Goal: Transaction & Acquisition: Purchase product/service

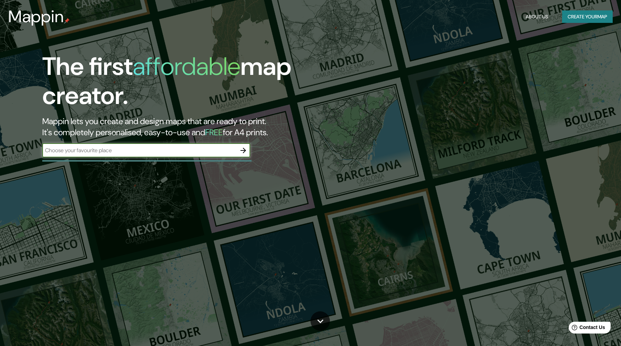
click at [171, 151] on input "text" at bounding box center [139, 150] width 194 height 8
type input "matosinhos, [GEOGRAPHIC_DATA]"
click at [244, 151] on icon "button" at bounding box center [244, 151] width 6 height 6
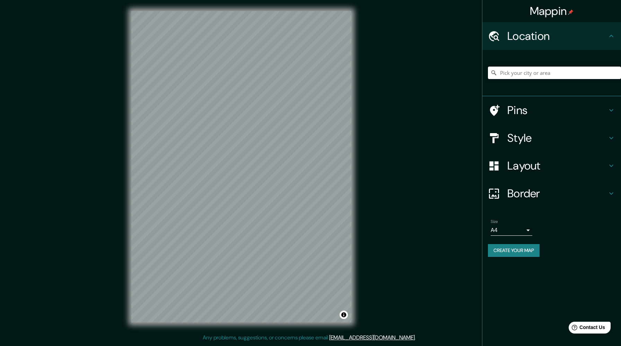
click at [519, 71] on input "Pick your city or area" at bounding box center [554, 73] width 133 height 12
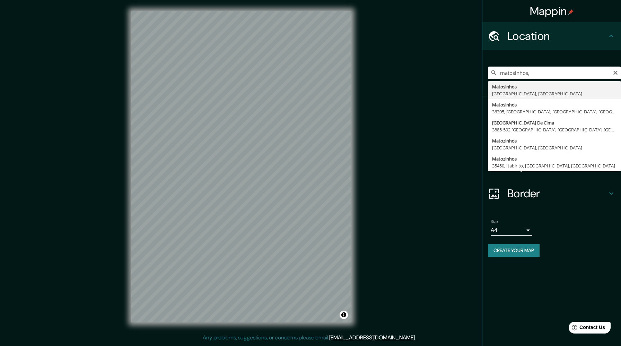
type input "Matosinhos, [GEOGRAPHIC_DATA], [GEOGRAPHIC_DATA]"
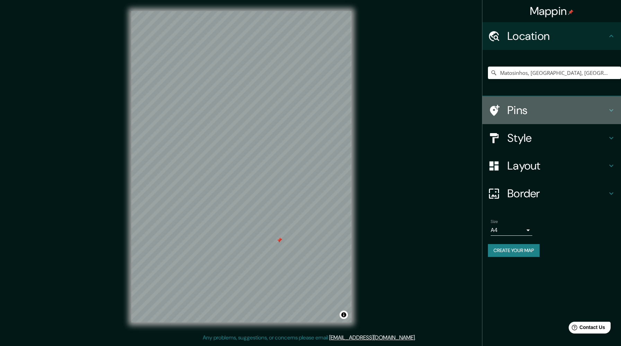
click at [590, 110] on h4 "Pins" at bounding box center [558, 110] width 100 height 14
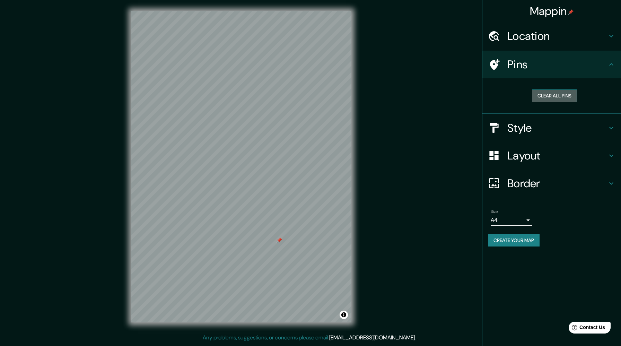
click at [561, 96] on button "Clear all pins" at bounding box center [554, 95] width 45 height 13
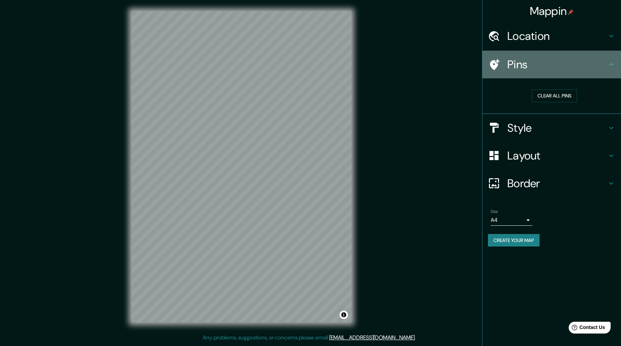
click at [612, 64] on icon at bounding box center [611, 64] width 8 height 8
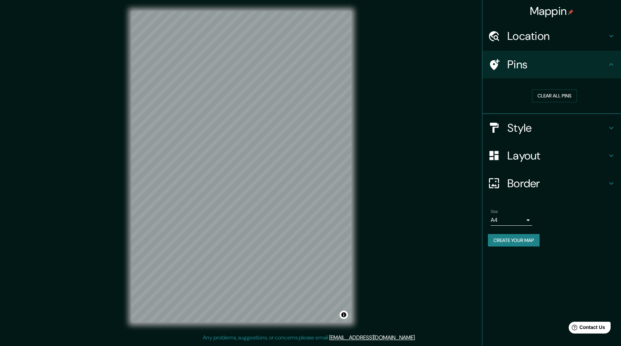
click at [541, 126] on h4 "Style" at bounding box center [558, 128] width 100 height 14
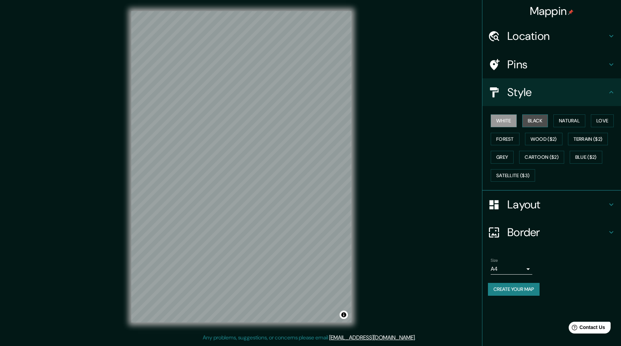
click at [536, 119] on button "Black" at bounding box center [535, 120] width 26 height 13
click at [565, 118] on button "Natural" at bounding box center [570, 120] width 32 height 13
click at [607, 122] on button "Love" at bounding box center [602, 120] width 23 height 13
click at [511, 139] on button "Forest" at bounding box center [505, 139] width 29 height 13
click at [538, 139] on button "Wood ($2)" at bounding box center [543, 139] width 37 height 13
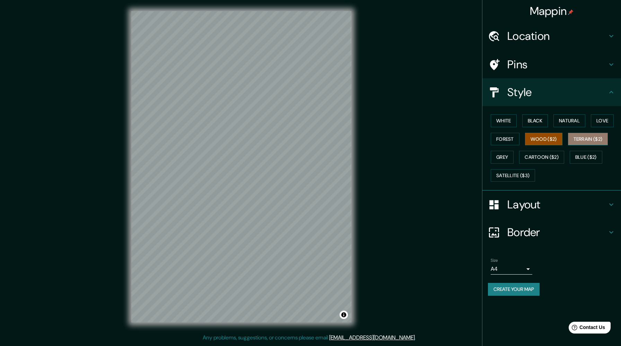
click at [578, 138] on button "Terrain ($2)" at bounding box center [588, 139] width 40 height 13
click at [510, 160] on button "Grey" at bounding box center [502, 157] width 23 height 13
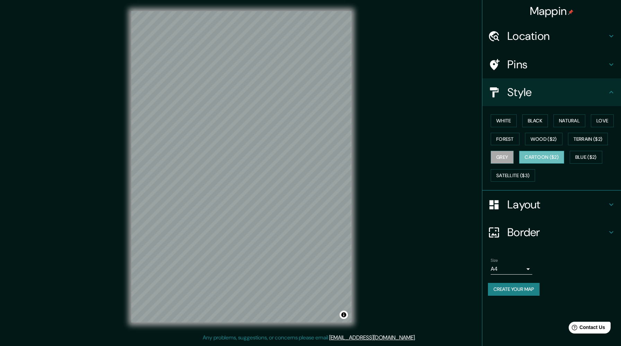
click at [532, 157] on button "Cartoon ($2)" at bounding box center [541, 157] width 45 height 13
click at [586, 155] on button "Blue ($2)" at bounding box center [586, 157] width 33 height 13
click at [556, 158] on button "Cartoon ($2)" at bounding box center [541, 157] width 45 height 13
click at [585, 157] on button "Blue ($2)" at bounding box center [586, 157] width 33 height 13
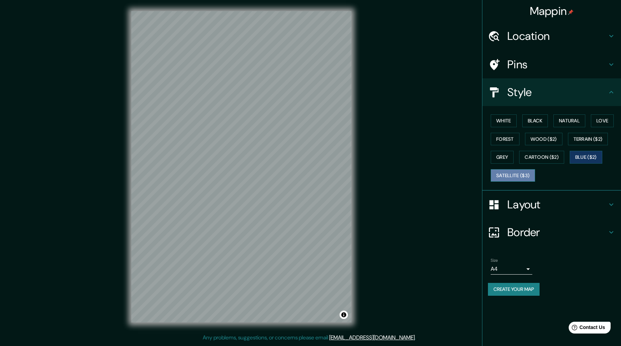
click at [518, 174] on button "Satellite ($3)" at bounding box center [513, 175] width 44 height 13
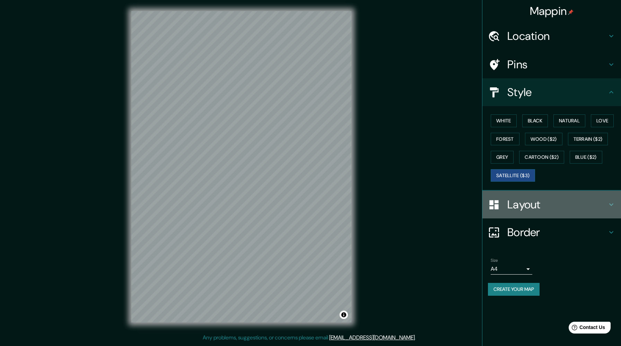
click at [534, 205] on h4 "Layout" at bounding box center [558, 205] width 100 height 14
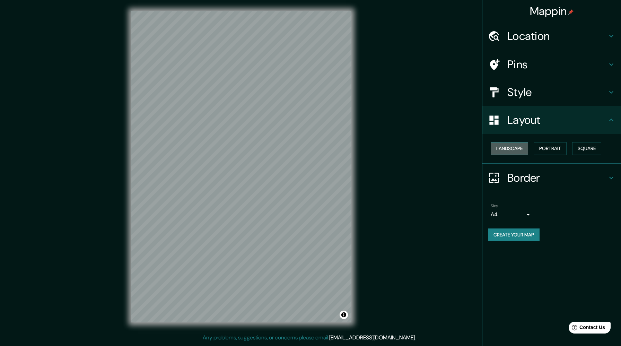
click at [508, 147] on button "Landscape" at bounding box center [509, 148] width 37 height 13
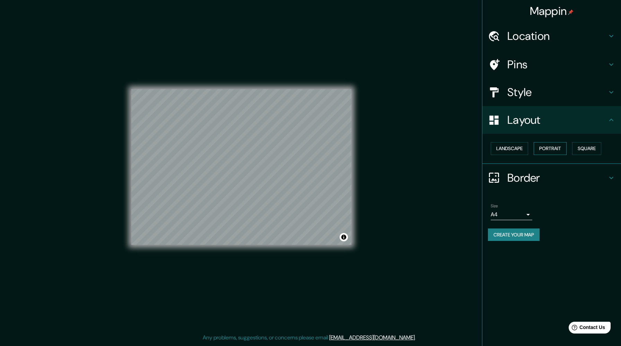
click at [547, 148] on button "Portrait" at bounding box center [550, 148] width 33 height 13
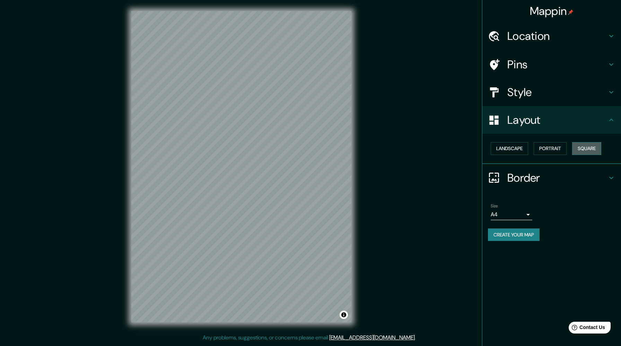
click at [585, 145] on button "Square" at bounding box center [586, 148] width 29 height 13
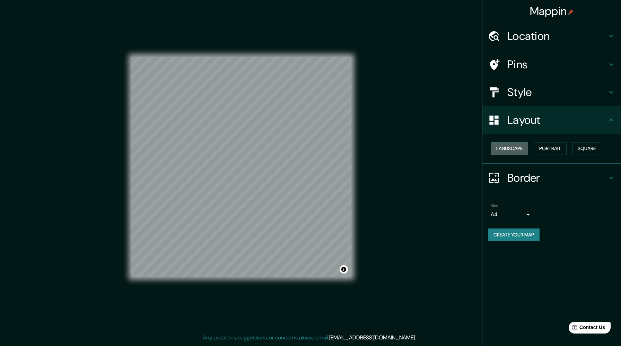
click at [516, 148] on button "Landscape" at bounding box center [509, 148] width 37 height 13
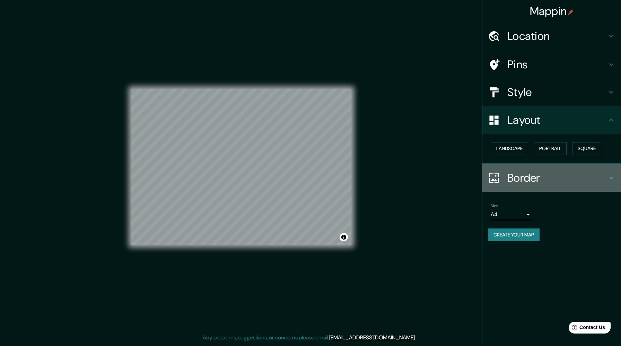
click at [520, 178] on h4 "Border" at bounding box center [558, 178] width 100 height 14
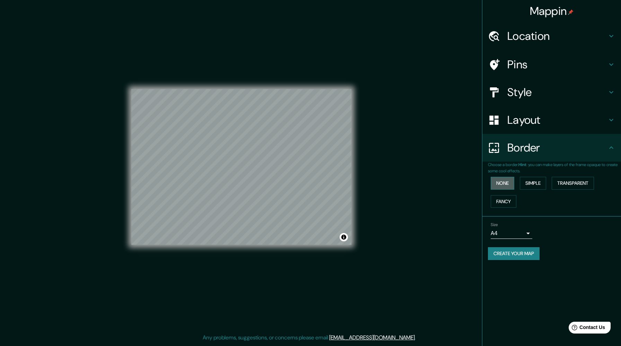
click at [504, 185] on button "None" at bounding box center [503, 183] width 24 height 13
click at [528, 183] on button "Simple" at bounding box center [533, 183] width 26 height 13
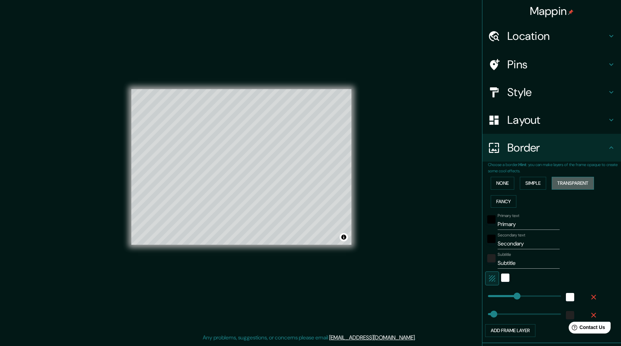
click at [577, 183] on button "Transparent" at bounding box center [573, 183] width 42 height 13
click at [499, 200] on button "Fancy" at bounding box center [504, 201] width 26 height 13
click at [344, 237] on button "Toggle attribution" at bounding box center [344, 237] width 8 height 8
click at [343, 237] on button "Toggle attribution" at bounding box center [344, 237] width 8 height 8
click at [498, 185] on button "None" at bounding box center [503, 183] width 24 height 13
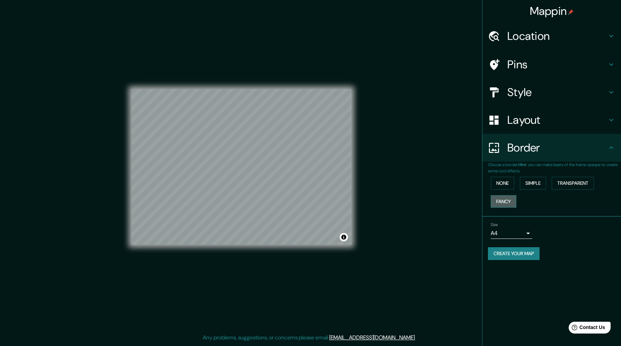
click at [504, 202] on button "Fancy" at bounding box center [504, 201] width 26 height 13
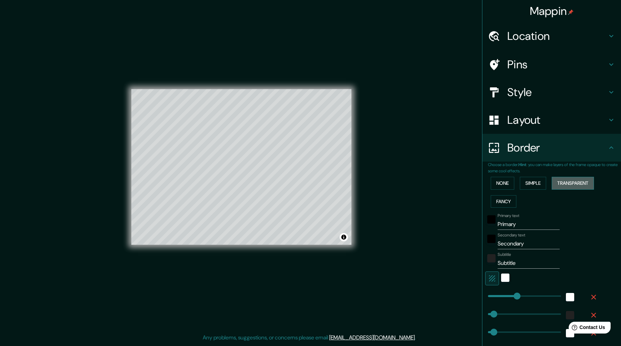
click at [568, 185] on button "Transparent" at bounding box center [573, 183] width 42 height 13
click at [546, 182] on button "Simple" at bounding box center [533, 183] width 26 height 13
click at [495, 180] on button "None" at bounding box center [503, 183] width 24 height 13
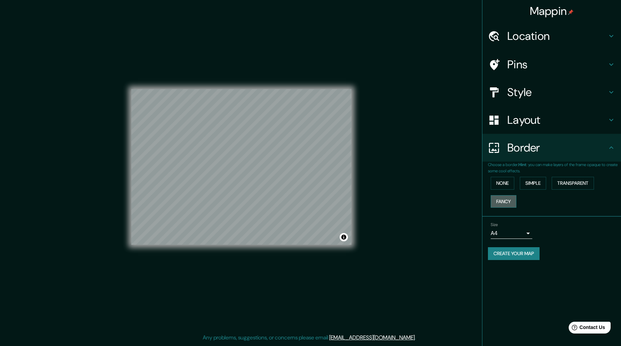
click at [507, 201] on button "Fancy" at bounding box center [504, 201] width 26 height 13
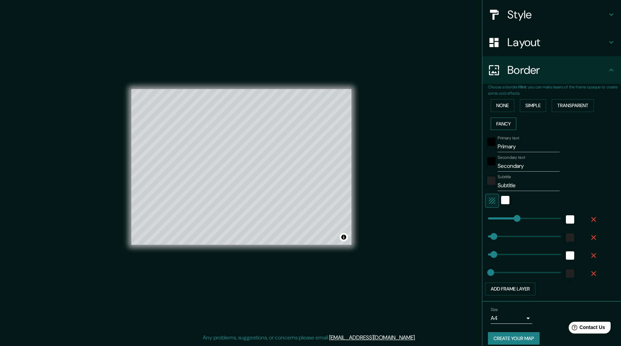
scroll to position [85, 0]
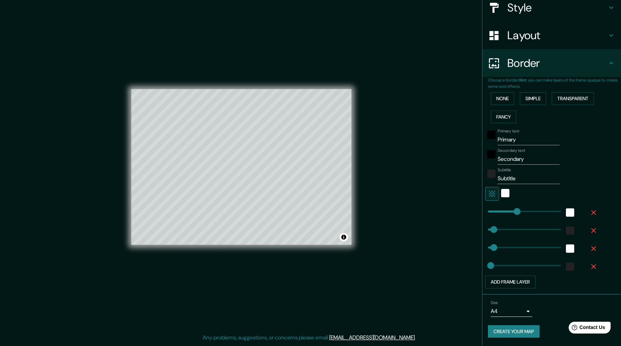
type input "51"
type input "341"
drag, startPoint x: 516, startPoint y: 213, endPoint x: 527, endPoint y: 213, distance: 11.1
type input "51"
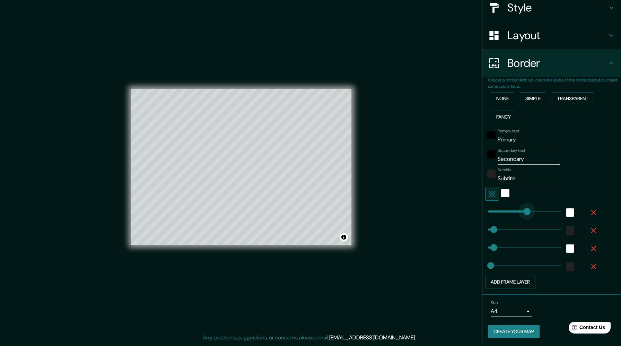
type input "25"
type input "383"
drag, startPoint x: 527, startPoint y: 213, endPoint x: 532, endPoint y: 213, distance: 4.9
type input "51"
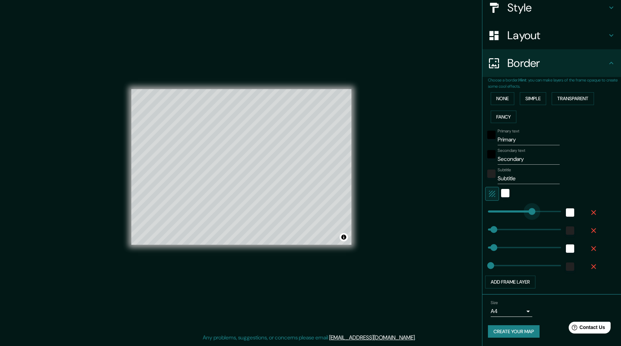
type input "25"
type input "383"
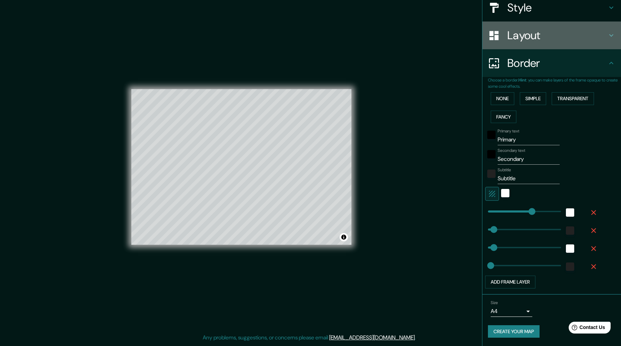
click at [534, 41] on h4 "Layout" at bounding box center [558, 35] width 100 height 14
type input "51"
type input "25"
type input "383"
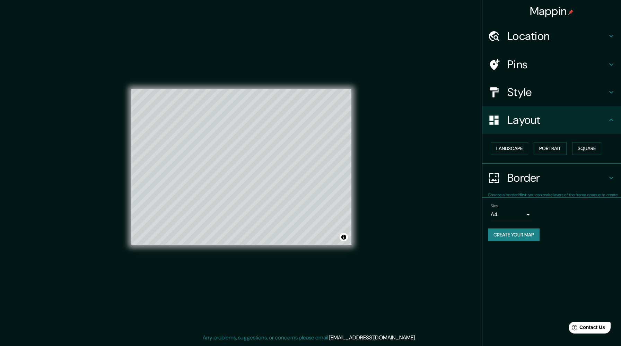
scroll to position [0, 0]
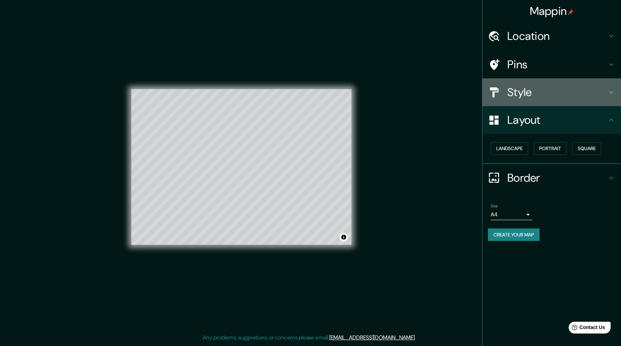
click at [525, 93] on h4 "Style" at bounding box center [558, 92] width 100 height 14
type input "51"
type input "25"
type input "383"
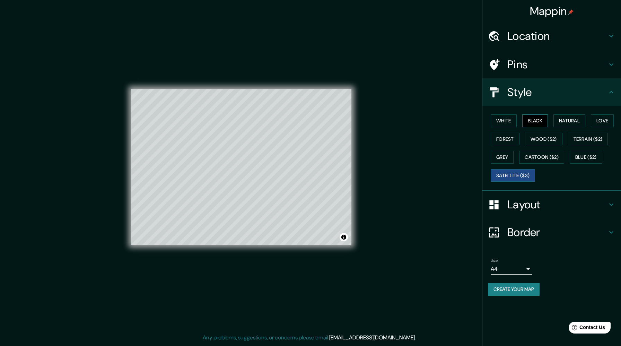
click at [535, 115] on button "Black" at bounding box center [535, 120] width 26 height 13
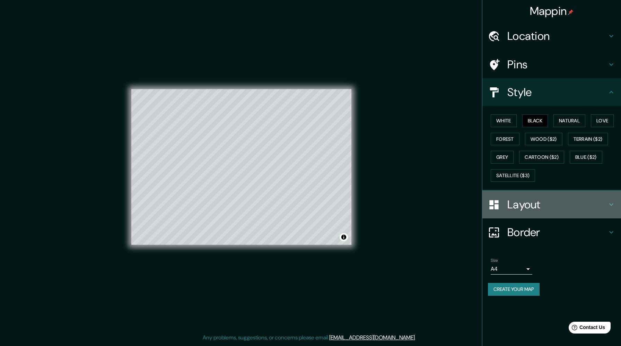
click at [510, 207] on h4 "Layout" at bounding box center [558, 205] width 100 height 14
type input "51"
type input "25"
type input "383"
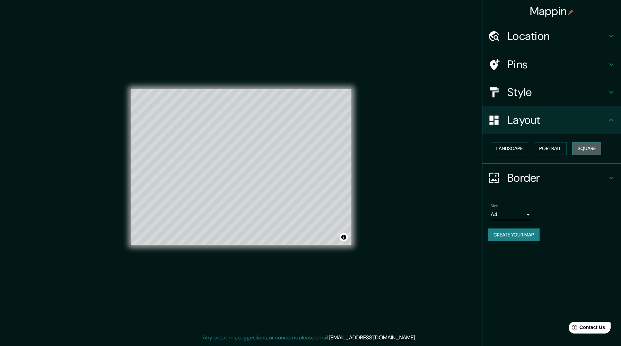
click at [585, 150] on button "Square" at bounding box center [586, 148] width 29 height 13
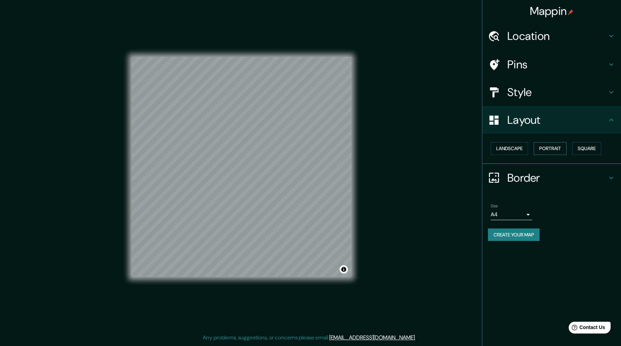
click at [551, 147] on button "Portrait" at bounding box center [550, 148] width 33 height 13
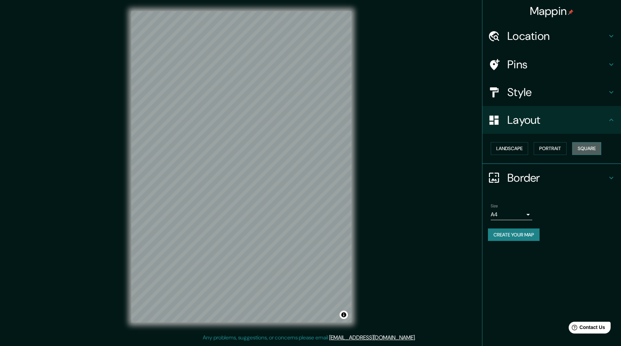
click at [579, 150] on button "Square" at bounding box center [586, 148] width 29 height 13
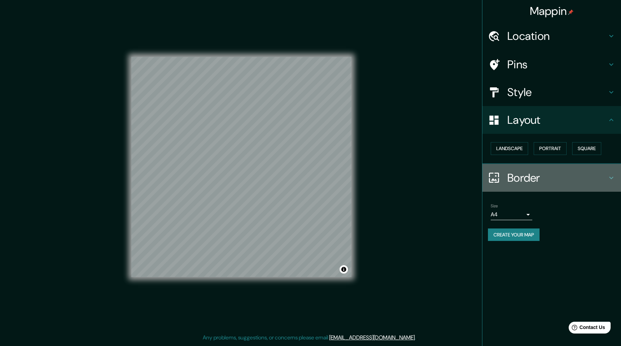
click at [526, 176] on h4 "Border" at bounding box center [558, 178] width 100 height 14
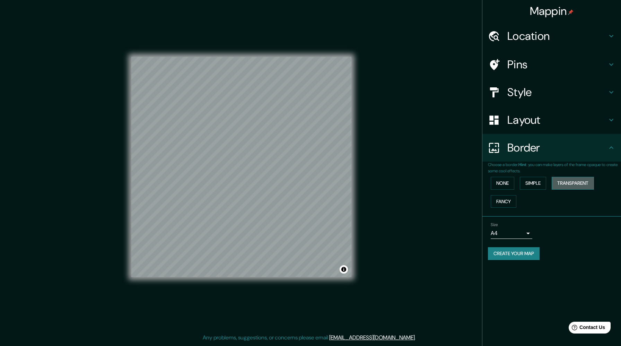
click at [565, 185] on button "Transparent" at bounding box center [573, 183] width 42 height 13
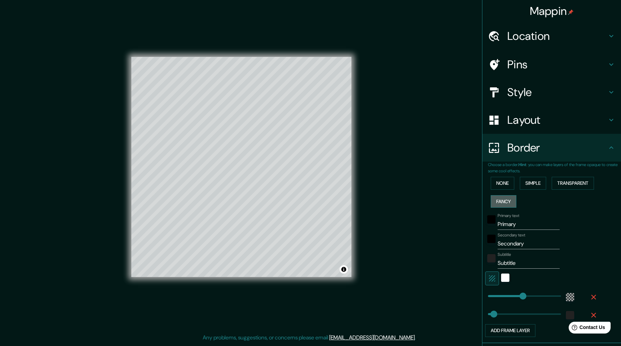
click at [502, 201] on button "Fancy" at bounding box center [504, 201] width 26 height 13
click at [502, 183] on button "None" at bounding box center [503, 183] width 24 height 13
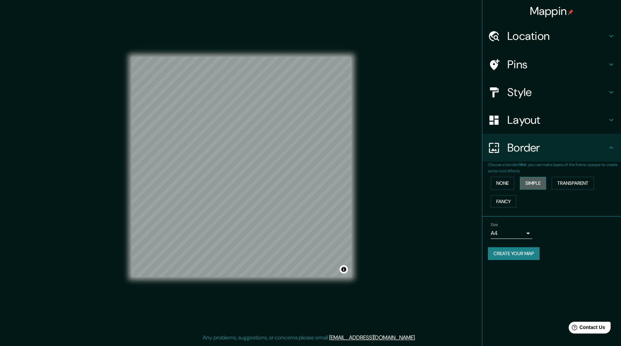
click at [533, 183] on button "Simple" at bounding box center [533, 183] width 26 height 13
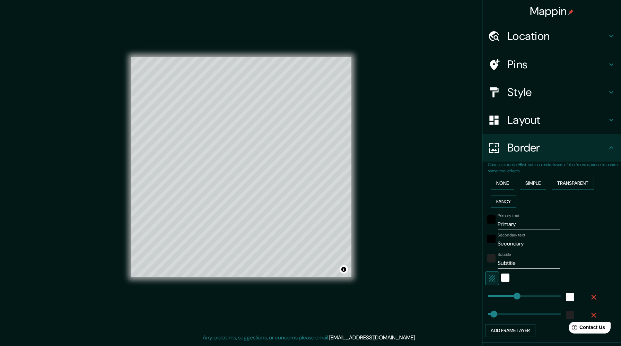
click at [563, 176] on div "None Simple Transparent Fancy" at bounding box center [554, 192] width 133 height 36
click at [563, 184] on button "Transparent" at bounding box center [573, 183] width 42 height 13
click at [503, 278] on div "white" at bounding box center [505, 278] width 8 height 8
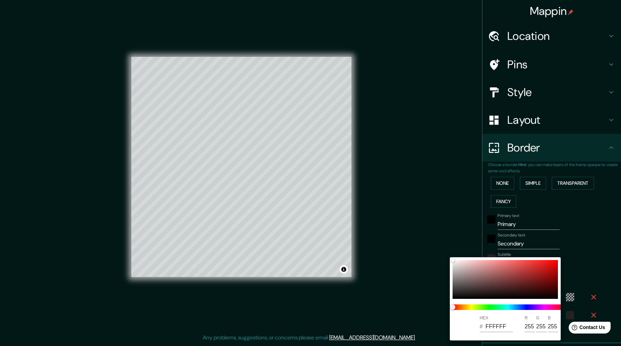
click at [594, 247] on div at bounding box center [310, 173] width 621 height 346
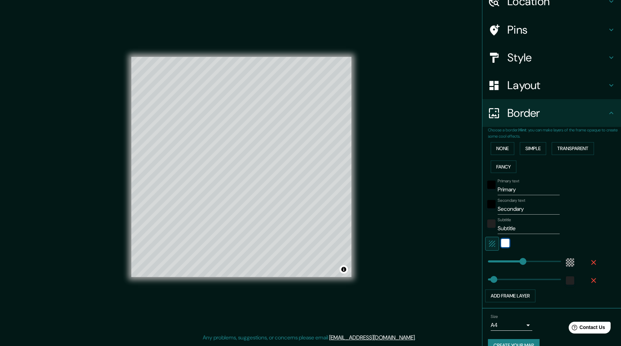
scroll to position [49, 0]
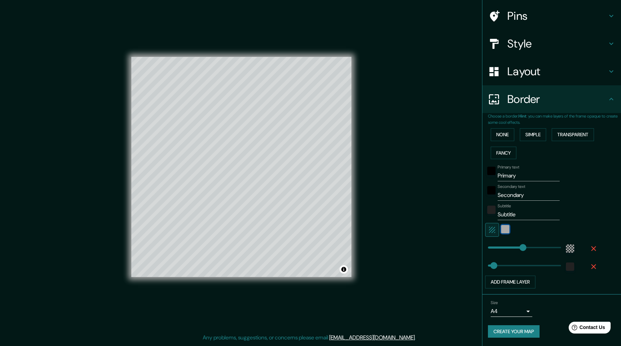
click at [502, 230] on div "white" at bounding box center [505, 229] width 8 height 8
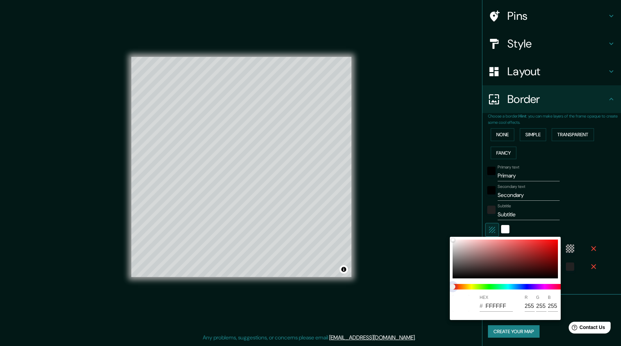
click at [508, 287] on span at bounding box center [508, 287] width 111 height 6
type input "305"
type input "51"
drag, startPoint x: 504, startPoint y: 250, endPoint x: 504, endPoint y: 258, distance: 8.0
click at [504, 258] on div at bounding box center [505, 259] width 105 height 39
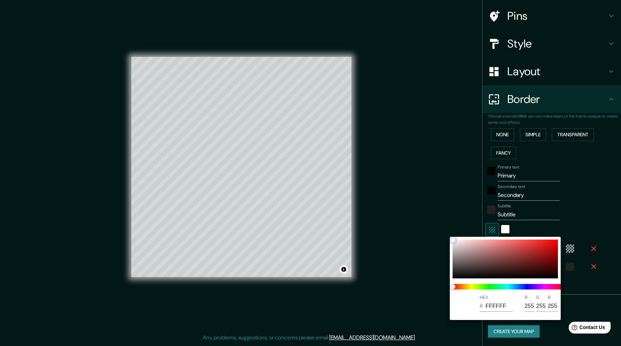
type input "305"
type input "51"
type input "884646"
type input "136"
type input "70"
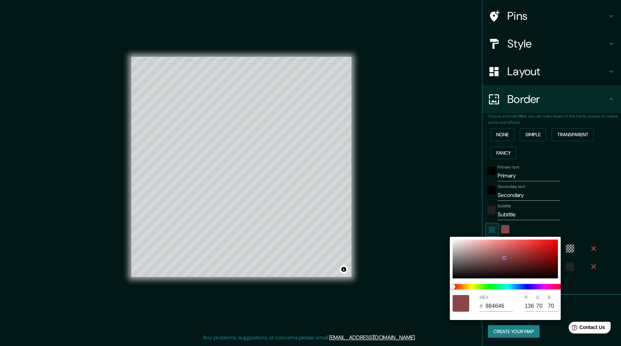
type input "70"
type input "305"
type input "51"
type input "754949"
type input "117"
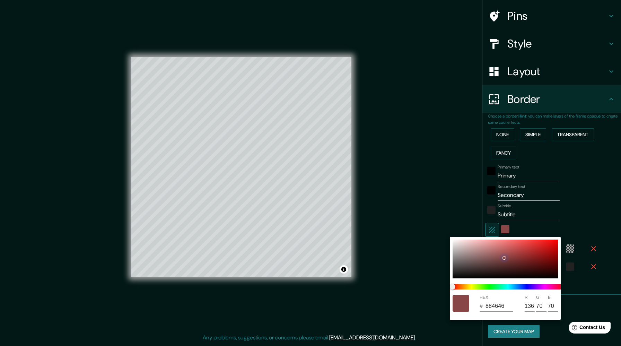
type input "73"
drag, startPoint x: 504, startPoint y: 258, endPoint x: 516, endPoint y: 287, distance: 32.2
click at [503, 259] on div at bounding box center [504, 258] width 3 height 3
type input "305"
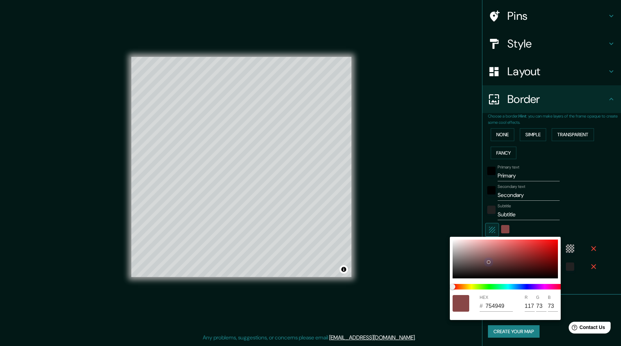
type input "51"
type input "6A4646"
type input "106"
type input "70"
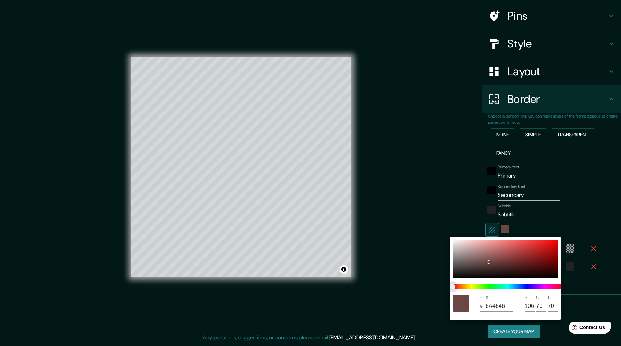
type input "305"
type input "51"
type input "476B67"
type input "71"
type input "107"
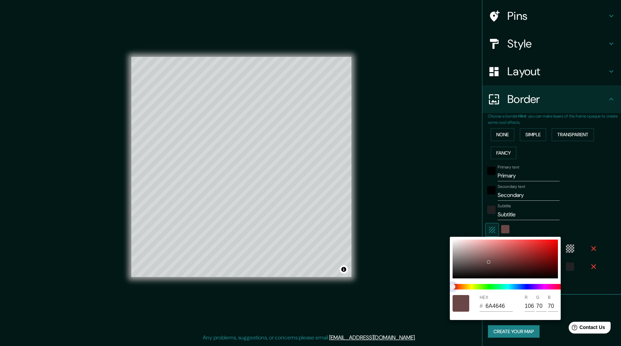
type input "103"
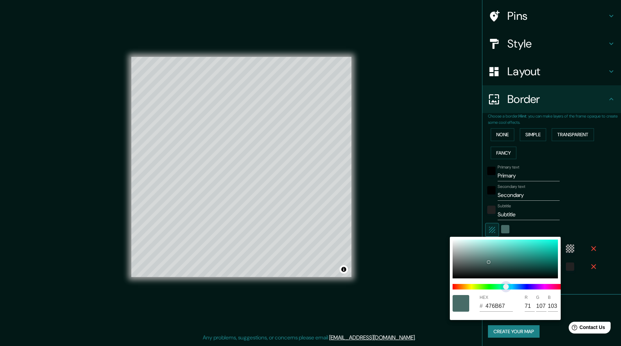
click at [506, 287] on span at bounding box center [508, 287] width 111 height 6
type input "305"
type input "51"
type input "476B69"
type input "105"
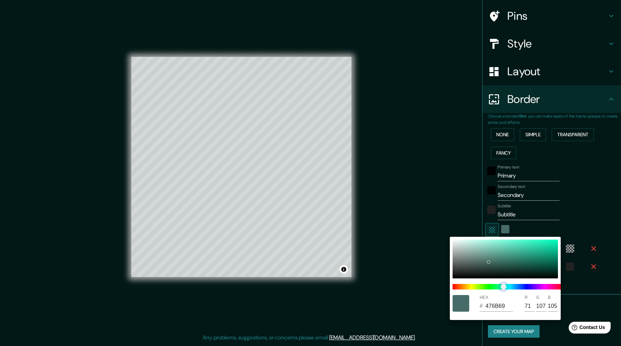
type input "305"
type input "51"
type input "476B62"
type input "98"
type input "305"
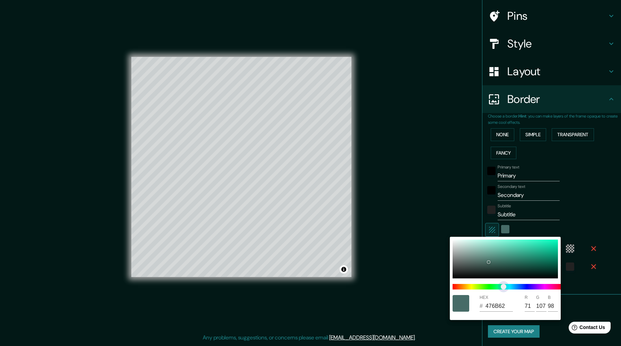
type input "51"
type input "476B60"
type input "96"
type input "305"
type input "51"
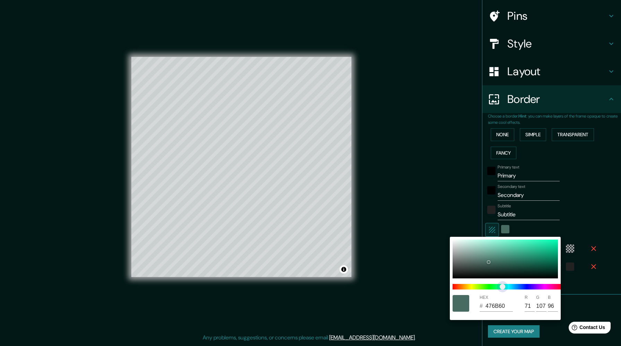
type input "305"
type input "51"
type input "476B61"
type input "97"
type input "305"
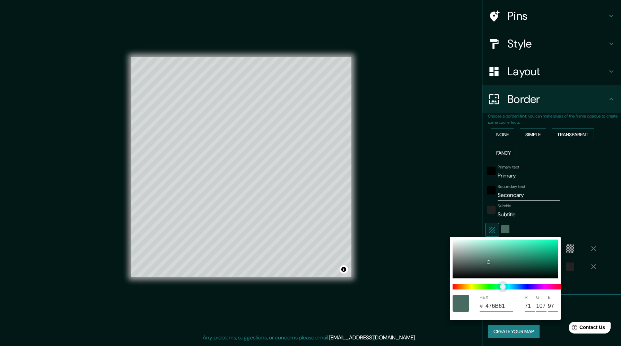
type input "51"
type input "476B58"
type input "88"
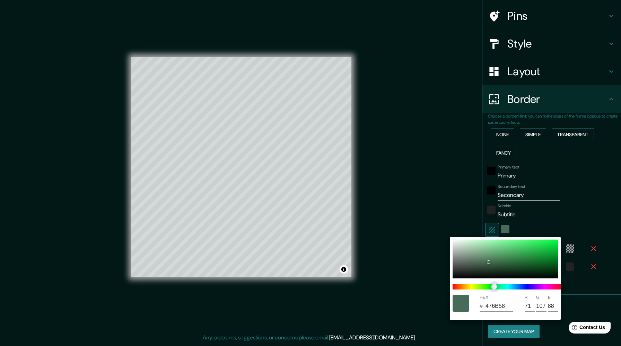
type input "305"
type input "51"
type input "476B50"
type input "80"
drag, startPoint x: 507, startPoint y: 287, endPoint x: 494, endPoint y: 288, distance: 12.5
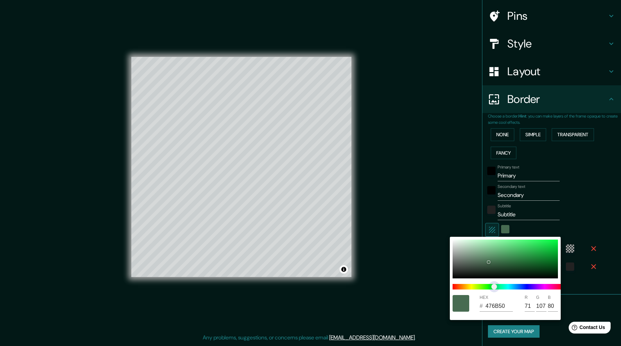
click at [494, 288] on span "color slider" at bounding box center [495, 287] width 6 height 6
type input "305"
type input "51"
click at [546, 168] on div at bounding box center [310, 173] width 621 height 346
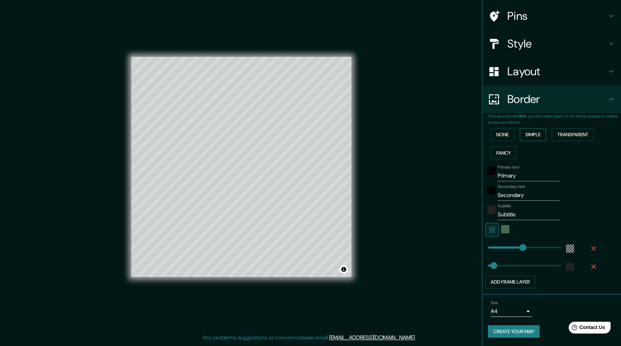
click at [541, 136] on button "Simple" at bounding box center [533, 134] width 26 height 13
click at [576, 134] on button "Transparent" at bounding box center [573, 134] width 42 height 13
click at [509, 151] on button "Fancy" at bounding box center [504, 153] width 26 height 13
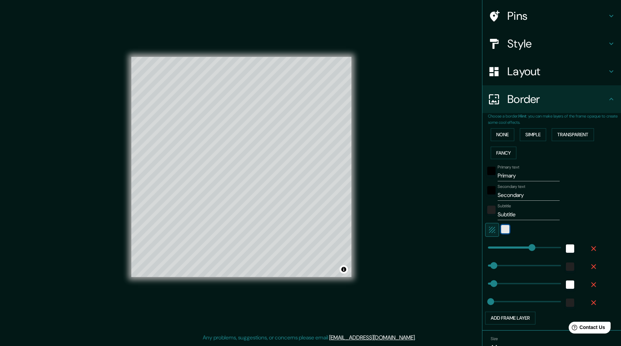
click at [505, 230] on div "white" at bounding box center [505, 229] width 8 height 8
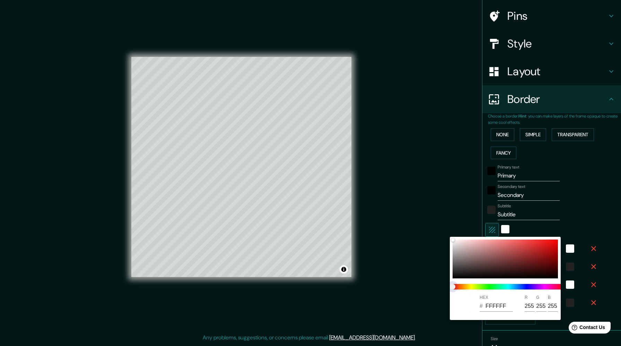
click at [504, 287] on span at bounding box center [508, 287] width 111 height 6
type input "383"
type input "51"
type input "25"
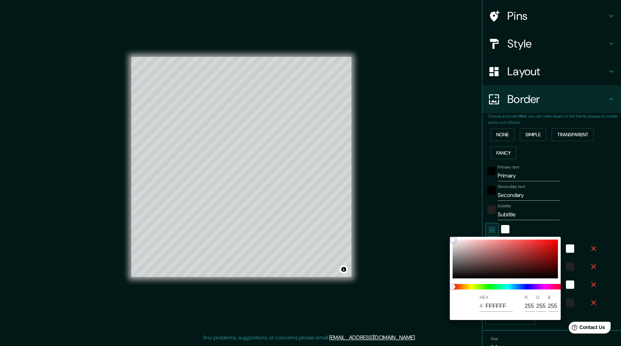
click at [506, 260] on div at bounding box center [505, 259] width 105 height 39
type input "383"
type input "51"
type input "25"
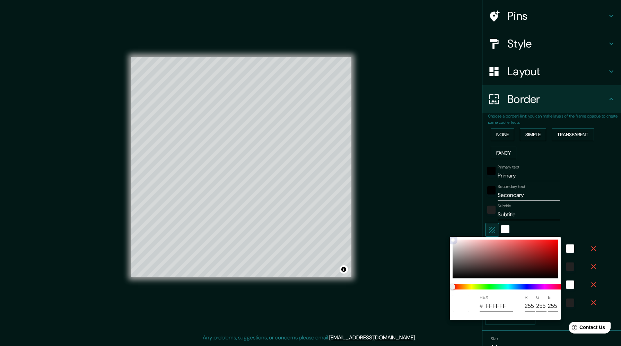
type input "753A3A"
type input "117"
type input "58"
type input "383"
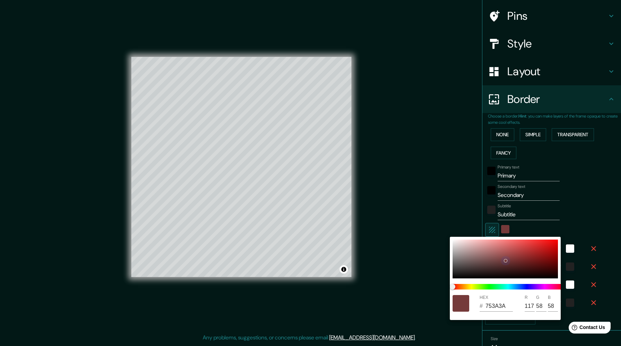
type input "51"
type input "25"
type input "7A3D3D"
type input "122"
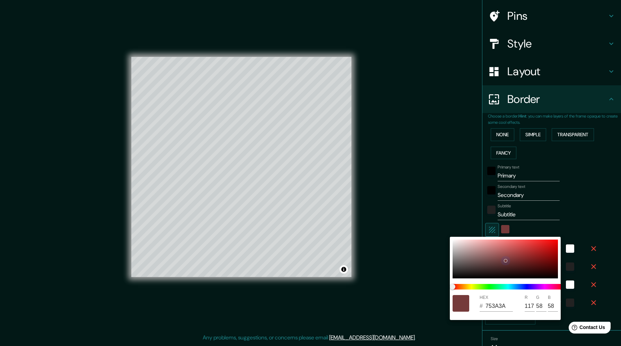
type input "61"
type input "383"
type input "51"
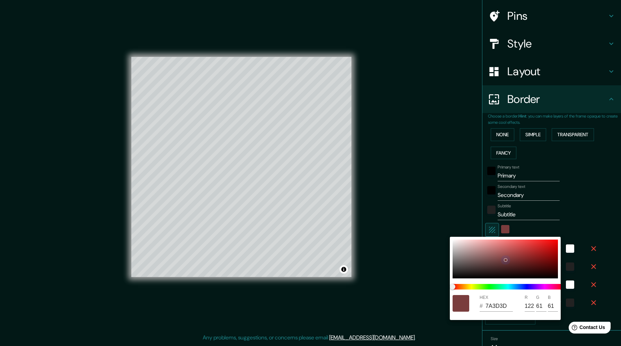
type input "25"
type input "834242"
type input "131"
type input "66"
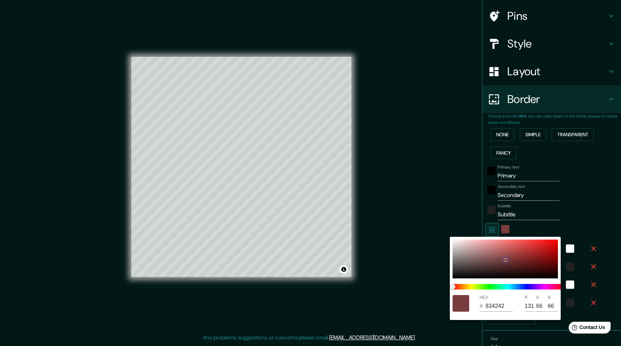
click at [505, 259] on div at bounding box center [505, 260] width 3 height 3
type input "383"
type input "51"
type input "25"
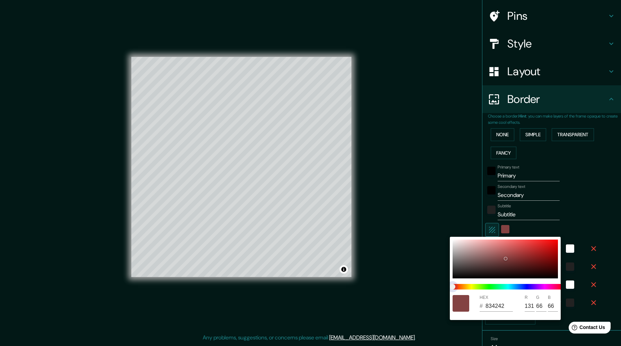
click at [509, 286] on span at bounding box center [508, 287] width 111 height 6
type input "383"
type input "51"
type input "25"
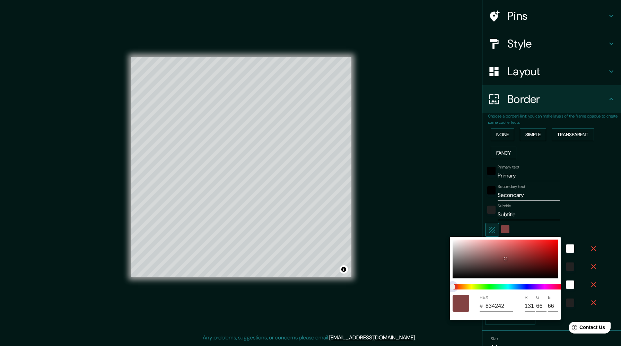
type input "418082"
type input "65"
type input "128"
type input "130"
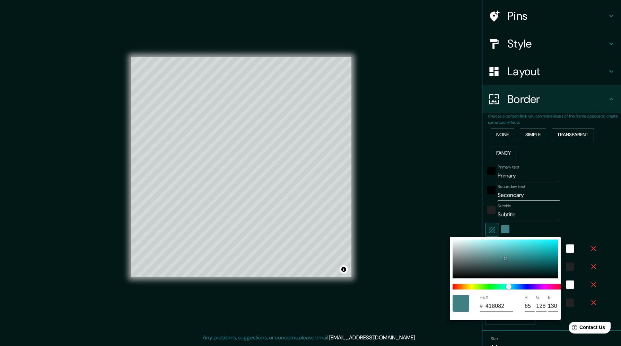
click at [585, 197] on div at bounding box center [310, 173] width 621 height 346
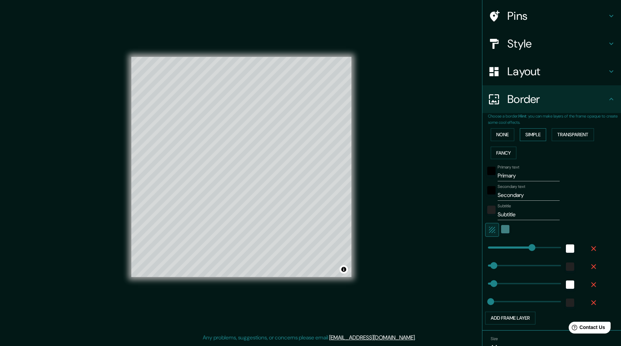
click at [537, 133] on button "Simple" at bounding box center [533, 134] width 26 height 13
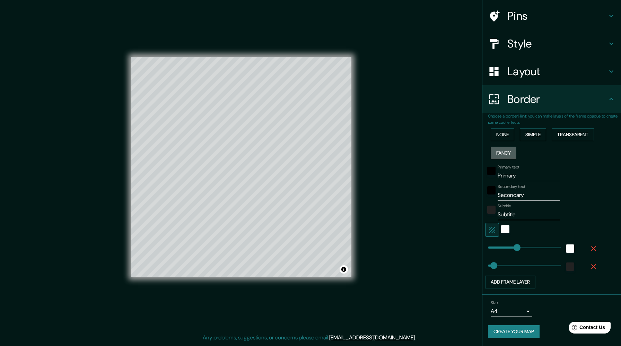
click at [507, 153] on button "Fancy" at bounding box center [504, 153] width 26 height 13
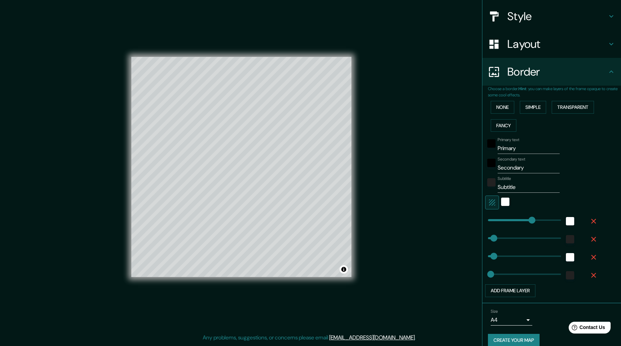
scroll to position [85, 0]
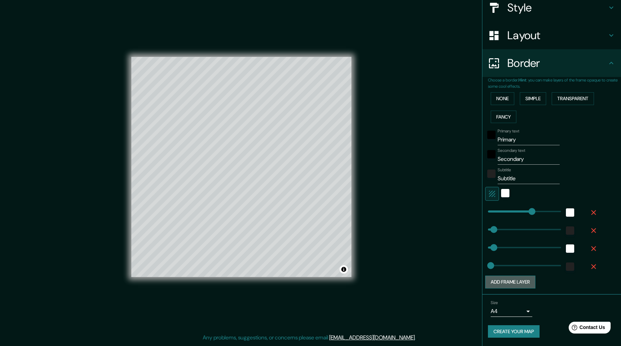
click at [518, 283] on button "Add frame layer" at bounding box center [510, 282] width 50 height 13
type input "383"
type input "51"
type input "25"
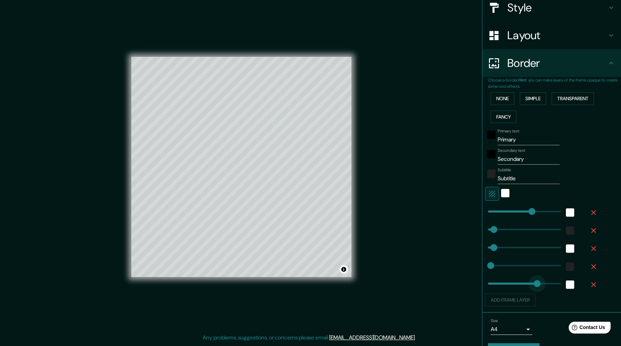
type input "434"
type input "383"
type input "51"
type input "25"
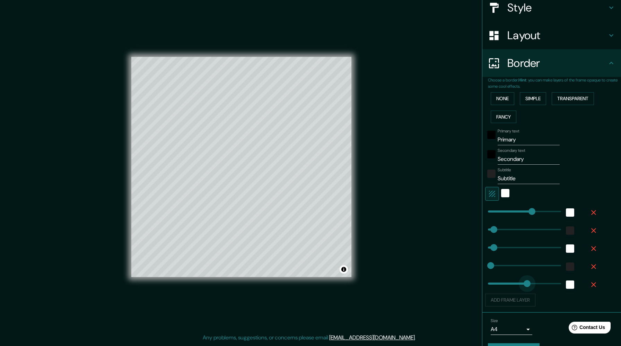
type input "298"
drag, startPoint x: 538, startPoint y: 284, endPoint x: 522, endPoint y: 283, distance: 15.3
type input "383"
type input "51"
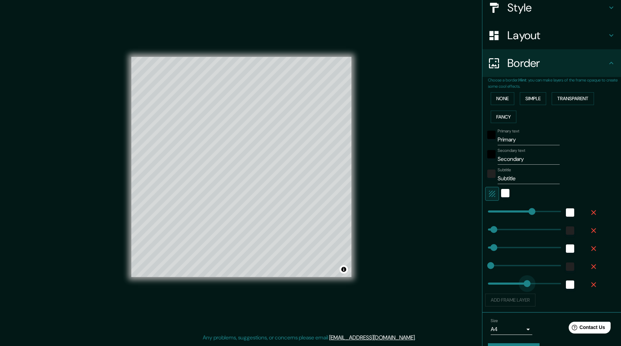
type input "25"
type input "157"
drag, startPoint x: 517, startPoint y: 283, endPoint x: 506, endPoint y: 283, distance: 11.1
type input "383"
type input "51"
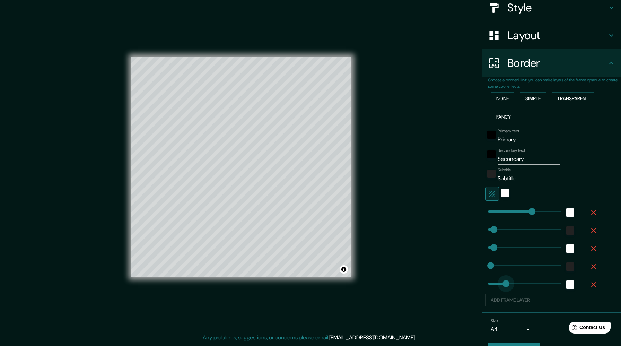
type input "51"
type input "25"
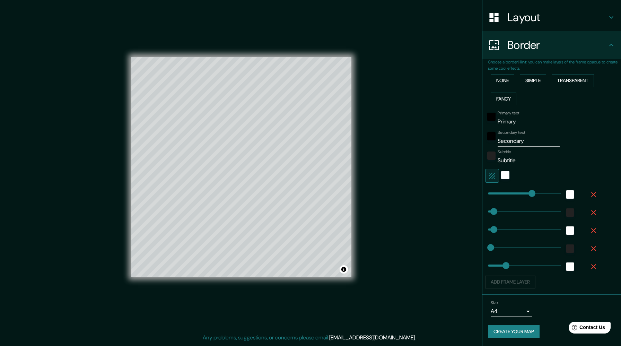
click at [495, 309] on body "Mappin Location [GEOGRAPHIC_DATA], [GEOGRAPHIC_DATA], [GEOGRAPHIC_DATA] Pins St…" at bounding box center [310, 173] width 621 height 346
click at [497, 319] on li "A3" at bounding box center [512, 319] width 42 height 12
type input "a4"
click at [524, 332] on button "Create your map" at bounding box center [514, 331] width 52 height 13
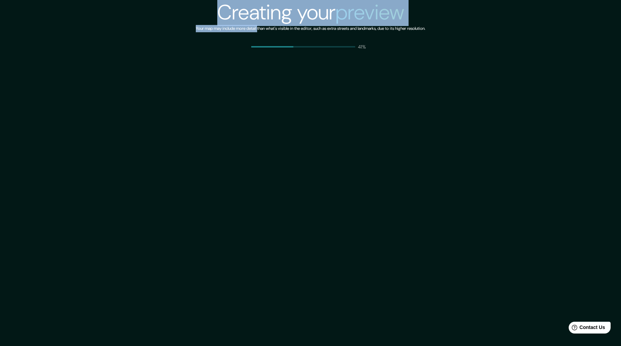
drag, startPoint x: 251, startPoint y: 26, endPoint x: 297, endPoint y: -22, distance: 66.2
click at [297, 0] on html "Creating your preview Your map may include more detail than what's visible in t…" at bounding box center [310, 173] width 621 height 346
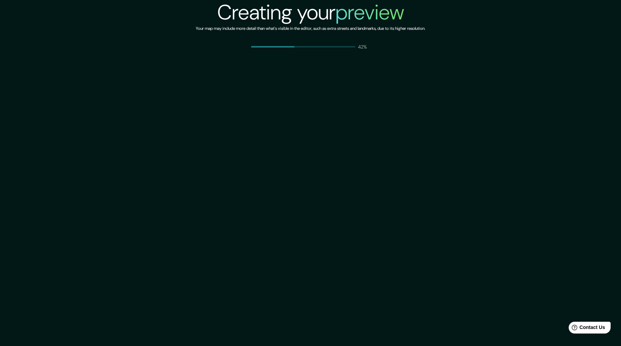
click at [167, 80] on div "Creating your preview Your map may include more detail than what's visible in t…" at bounding box center [310, 173] width 621 height 346
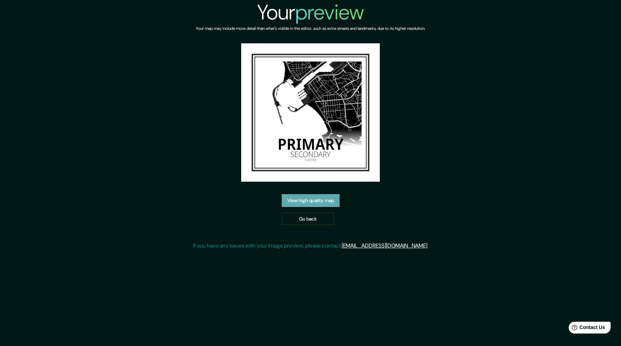
click at [319, 199] on link "View high quality map" at bounding box center [311, 200] width 58 height 13
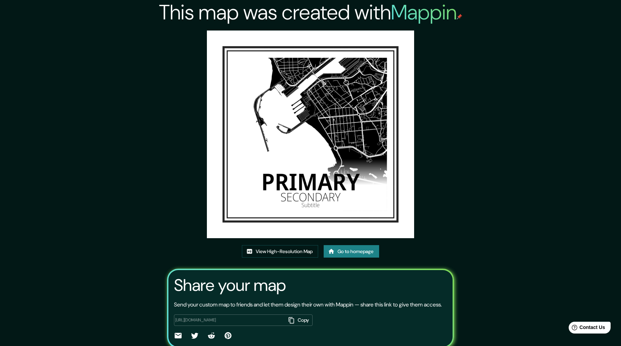
click at [317, 148] on img at bounding box center [311, 135] width 208 height 208
click at [315, 147] on img at bounding box center [311, 135] width 208 height 208
click at [280, 253] on link "View High-Resolution Map" at bounding box center [280, 251] width 76 height 13
click at [293, 139] on img at bounding box center [311, 135] width 208 height 208
click at [346, 252] on link "Go to homepage" at bounding box center [351, 251] width 55 height 13
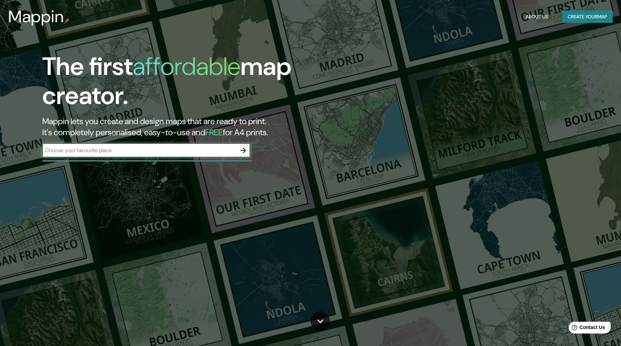
click at [244, 151] on icon "button" at bounding box center [244, 151] width 6 height 6
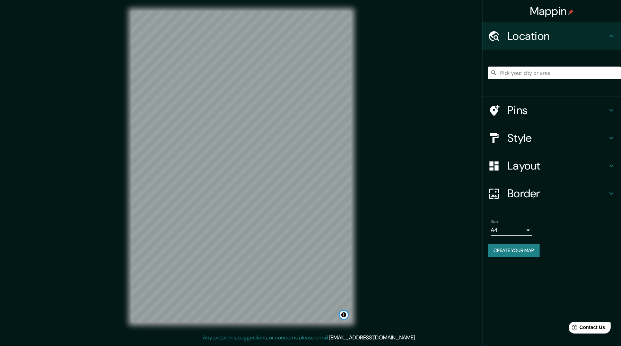
click at [344, 315] on button "Toggle attribution" at bounding box center [344, 315] width 8 height 8
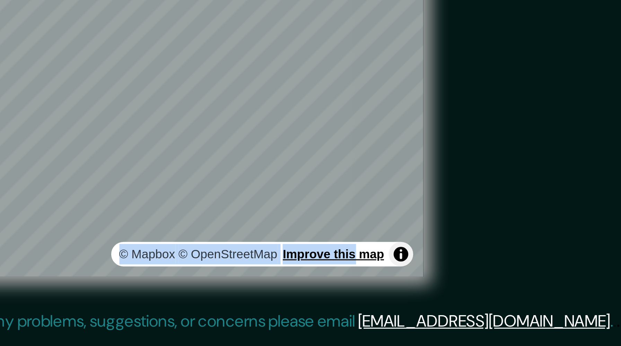
drag, startPoint x: 245, startPoint y: 314, endPoint x: 328, endPoint y: 316, distance: 82.9
click at [328, 316] on div "© Mapbox © OpenStreetMap Improve this map" at bounding box center [296, 315] width 103 height 8
click at [339, 316] on div "© Mapbox © OpenStreetMap Improve this map" at bounding box center [296, 315] width 103 height 8
copy div "© Mapbox © OpenStreetMap Improve this map"
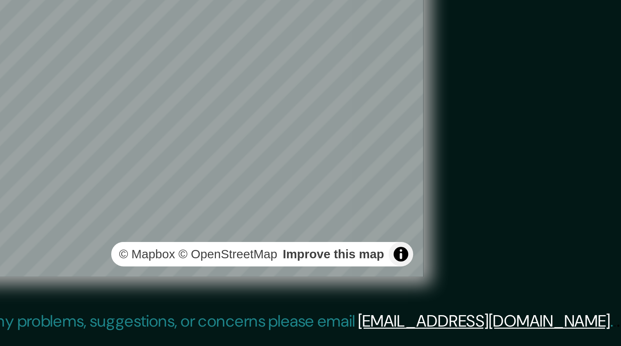
click at [359, 302] on div "© Mapbox © OpenStreetMap Improve this map" at bounding box center [241, 167] width 242 height 334
